Goal: Task Accomplishment & Management: Use online tool/utility

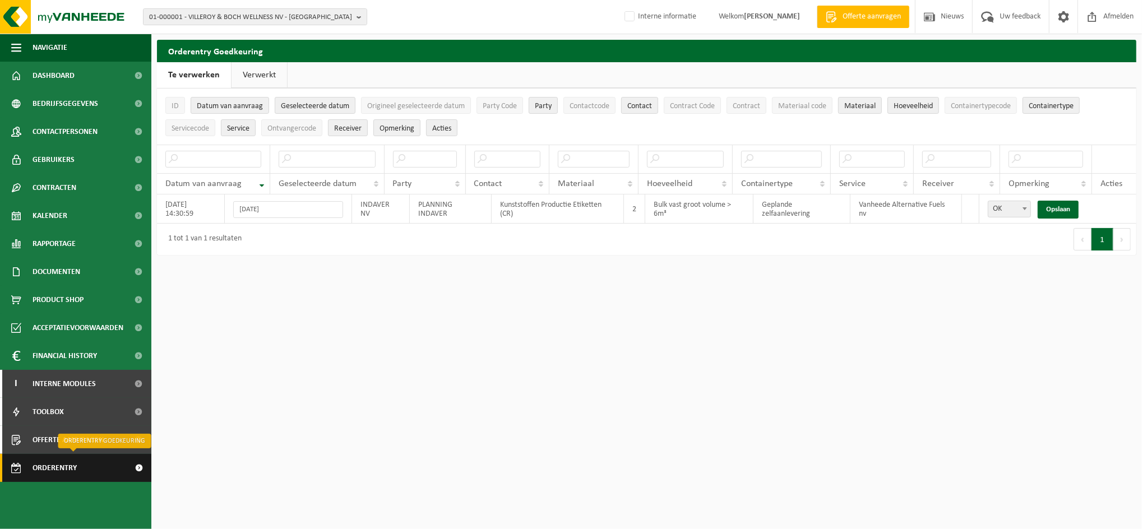
click at [59, 468] on span "Orderentry Goedkeuring" at bounding box center [80, 468] width 94 height 28
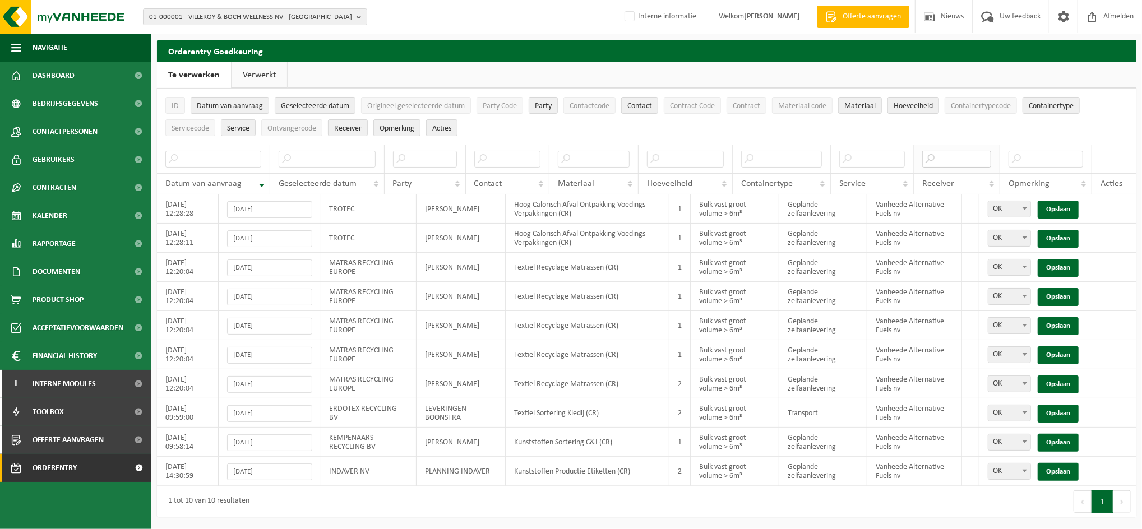
click at [963, 153] on input "text" at bounding box center [956, 159] width 69 height 17
type input "fuels"
click at [1068, 239] on link "Opslaan" at bounding box center [1058, 239] width 41 height 18
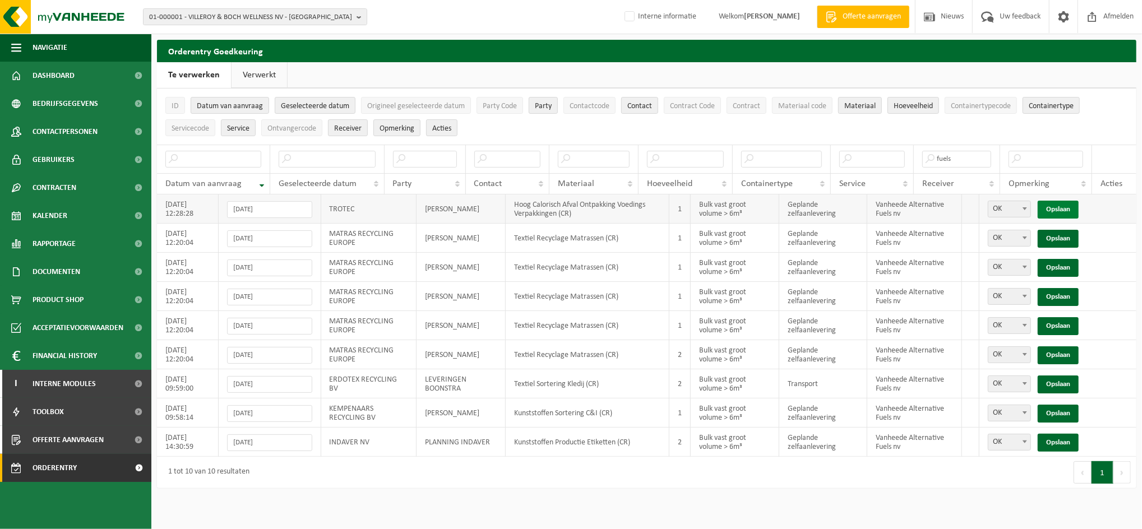
click at [1062, 207] on link "Opslaan" at bounding box center [1058, 210] width 41 height 18
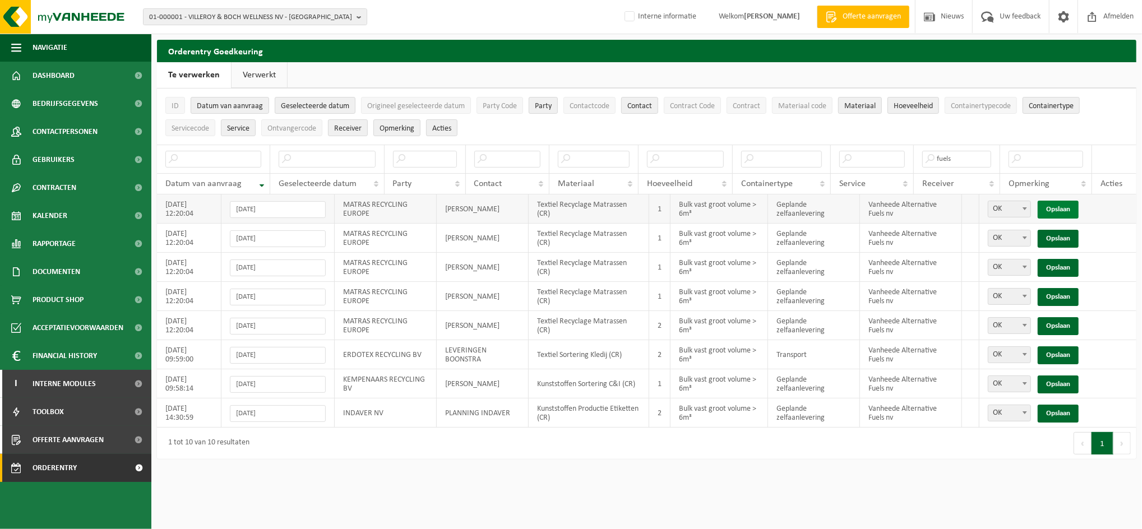
click at [1063, 201] on link "Opslaan" at bounding box center [1058, 210] width 41 height 18
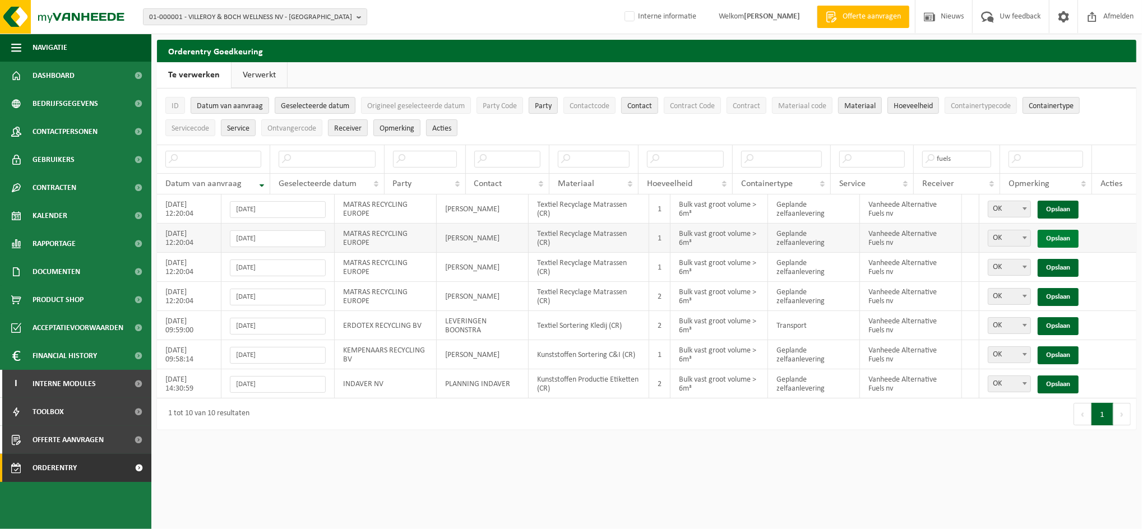
click at [1057, 234] on link "Opslaan" at bounding box center [1058, 239] width 41 height 18
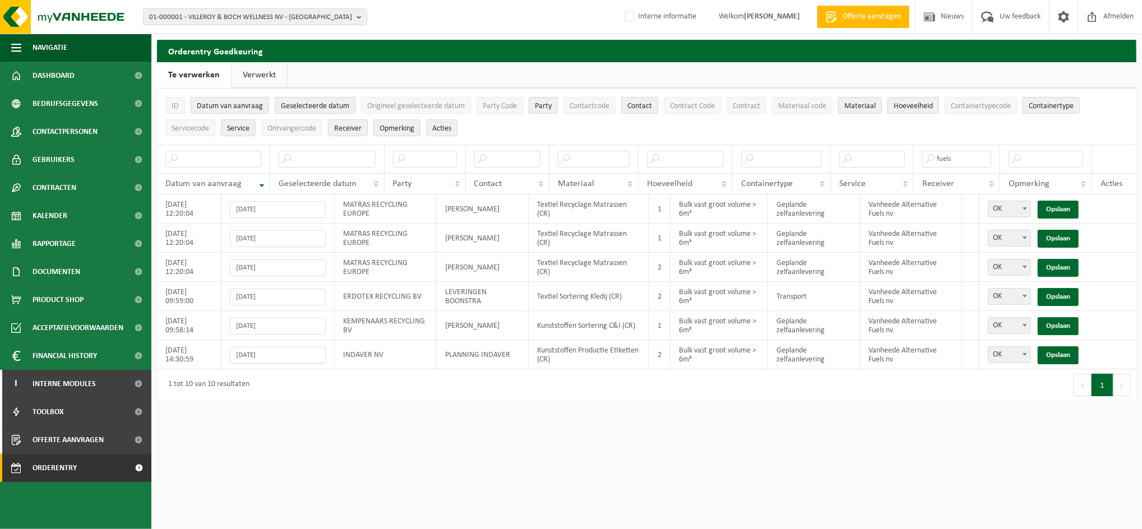
click at [811, 466] on html "01-000001 - VILLEROY & BOCH WELLNESS NV - ROESELARE 01-000001 - VILLEROY & BOCH…" at bounding box center [571, 264] width 1142 height 529
click at [1055, 270] on link "Opslaan" at bounding box center [1058, 268] width 41 height 18
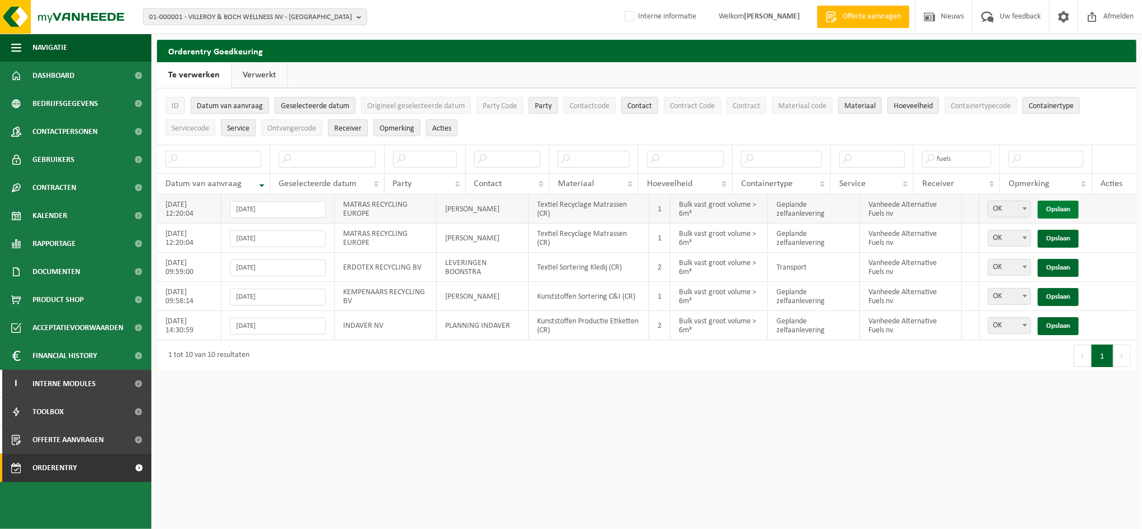
click at [1060, 204] on link "Opslaan" at bounding box center [1058, 210] width 41 height 18
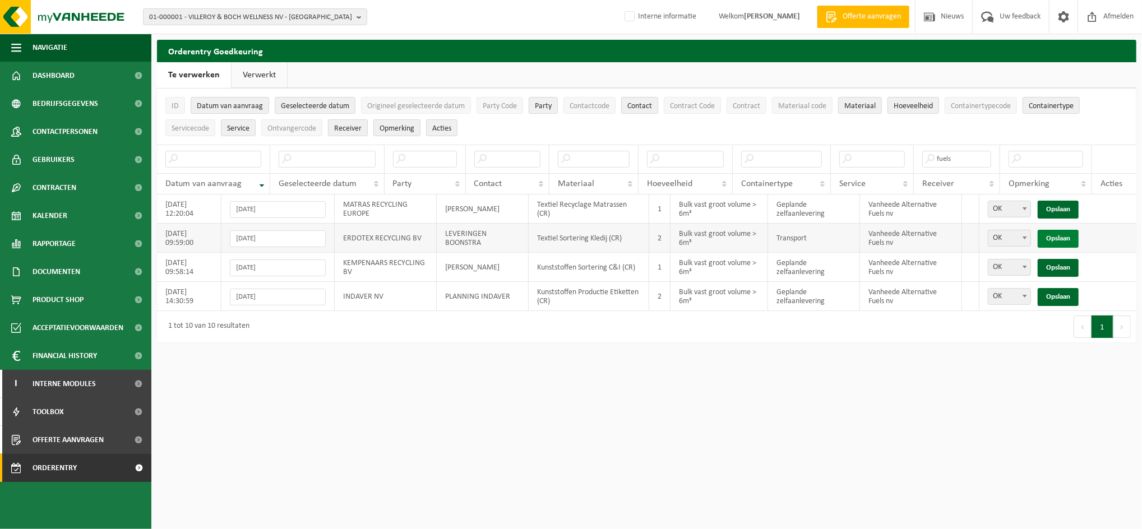
click at [1063, 238] on link "Opslaan" at bounding box center [1058, 239] width 41 height 18
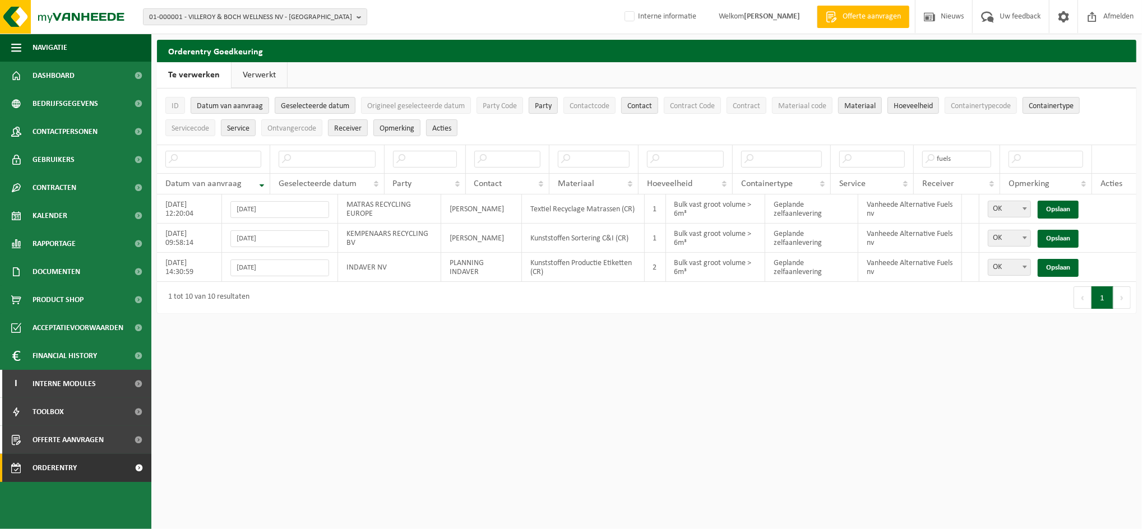
click at [1063, 238] on link "Opslaan" at bounding box center [1058, 239] width 41 height 18
